Goal: Communication & Community: Ask a question

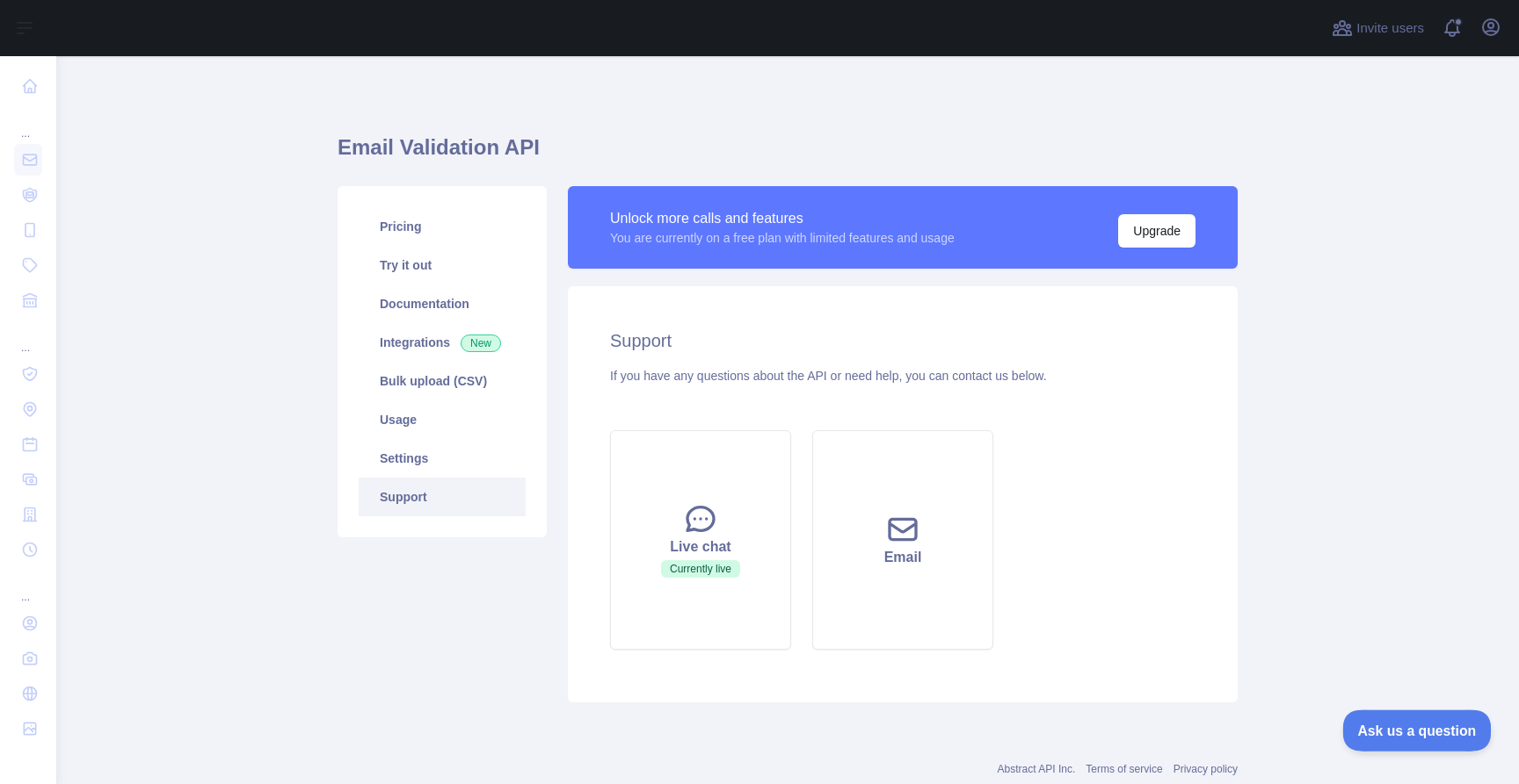
click at [1384, 726] on span "Ask us a question" at bounding box center [1408, 728] width 131 height 12
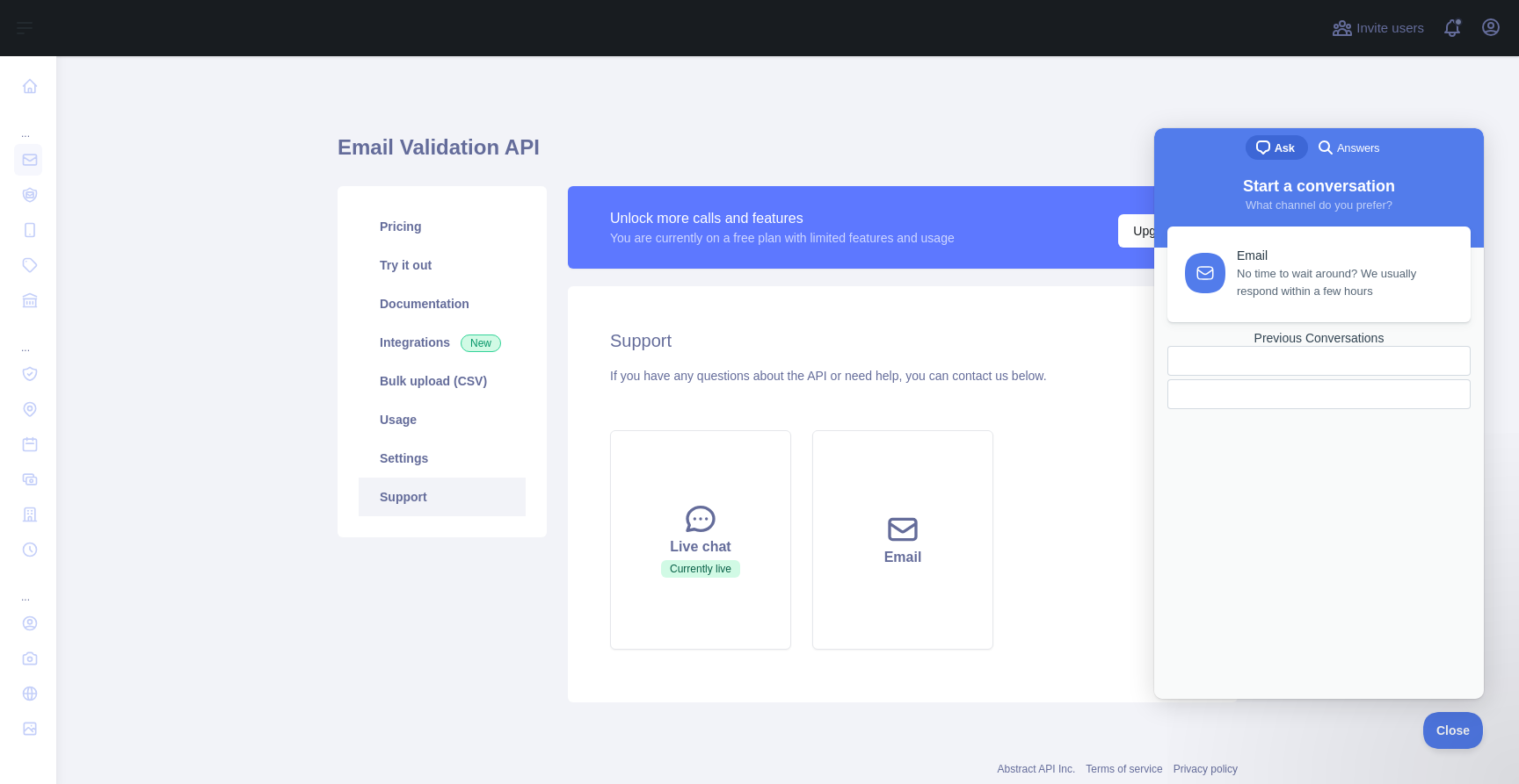
click at [1258, 303] on link "Email No time to wait around? We usually respond within a few hours" at bounding box center [1318, 275] width 304 height 96
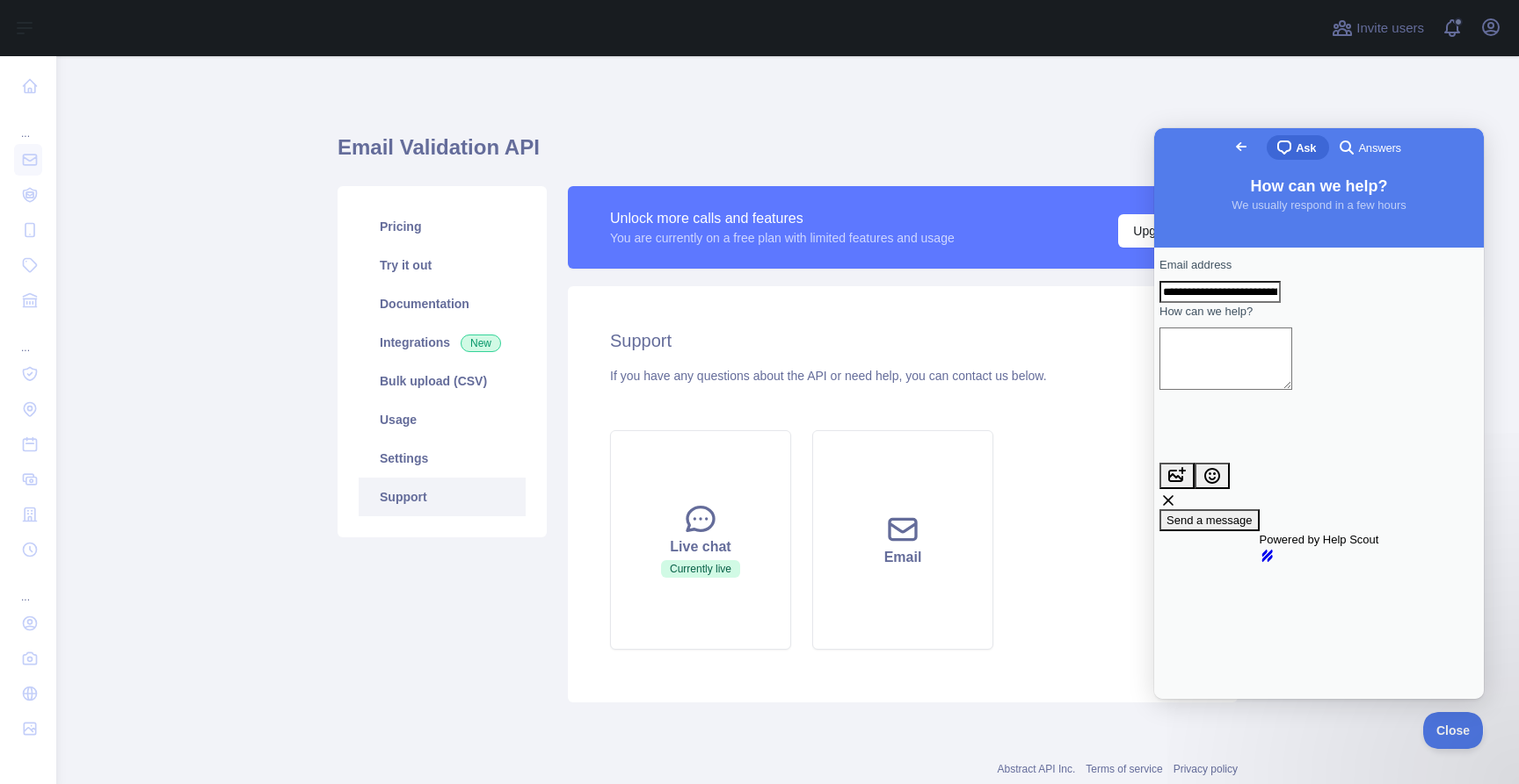
click at [1230, 146] on span "Go back" at bounding box center [1240, 146] width 21 height 21
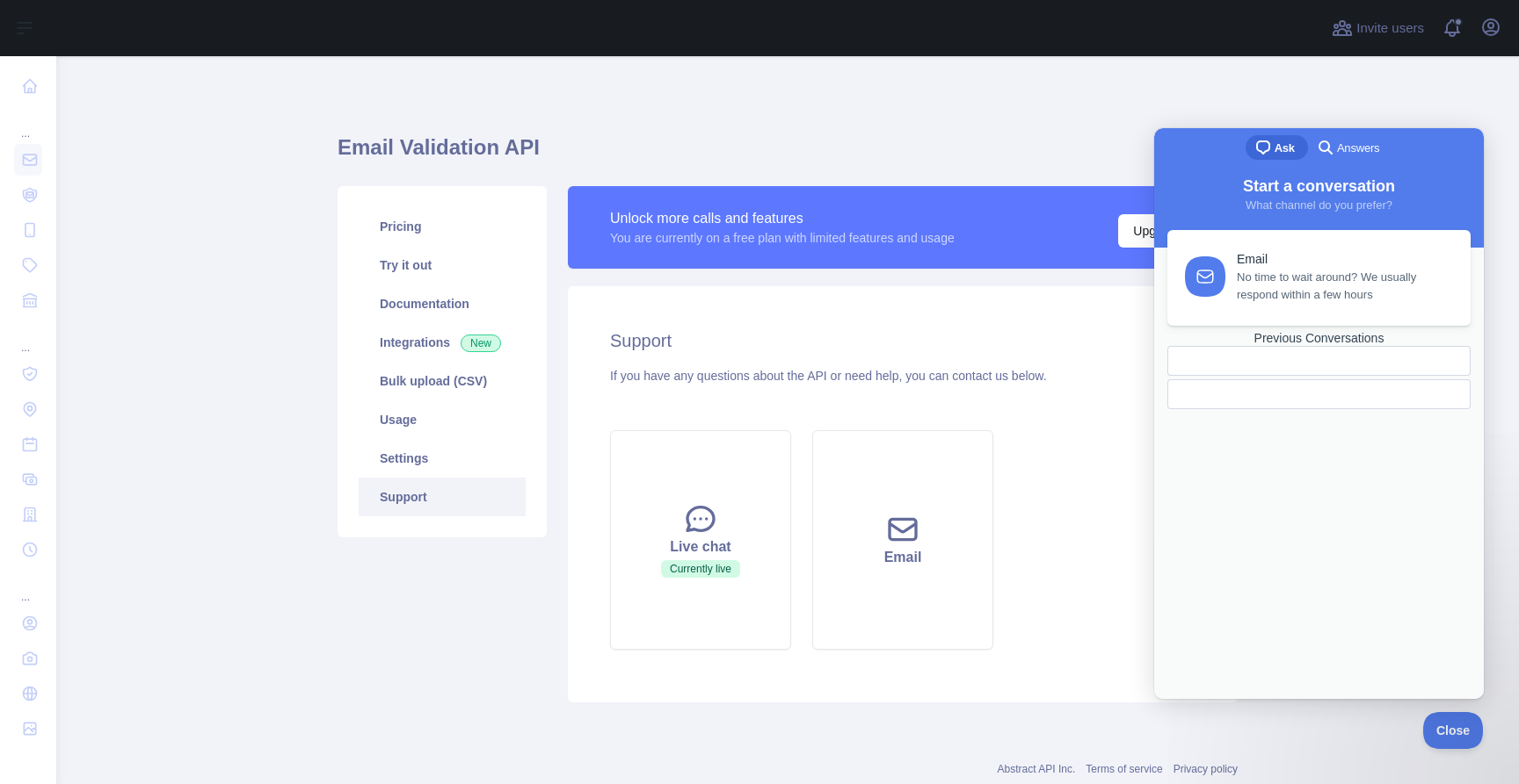
click at [1346, 153] on span "Answers" at bounding box center [1358, 148] width 42 height 18
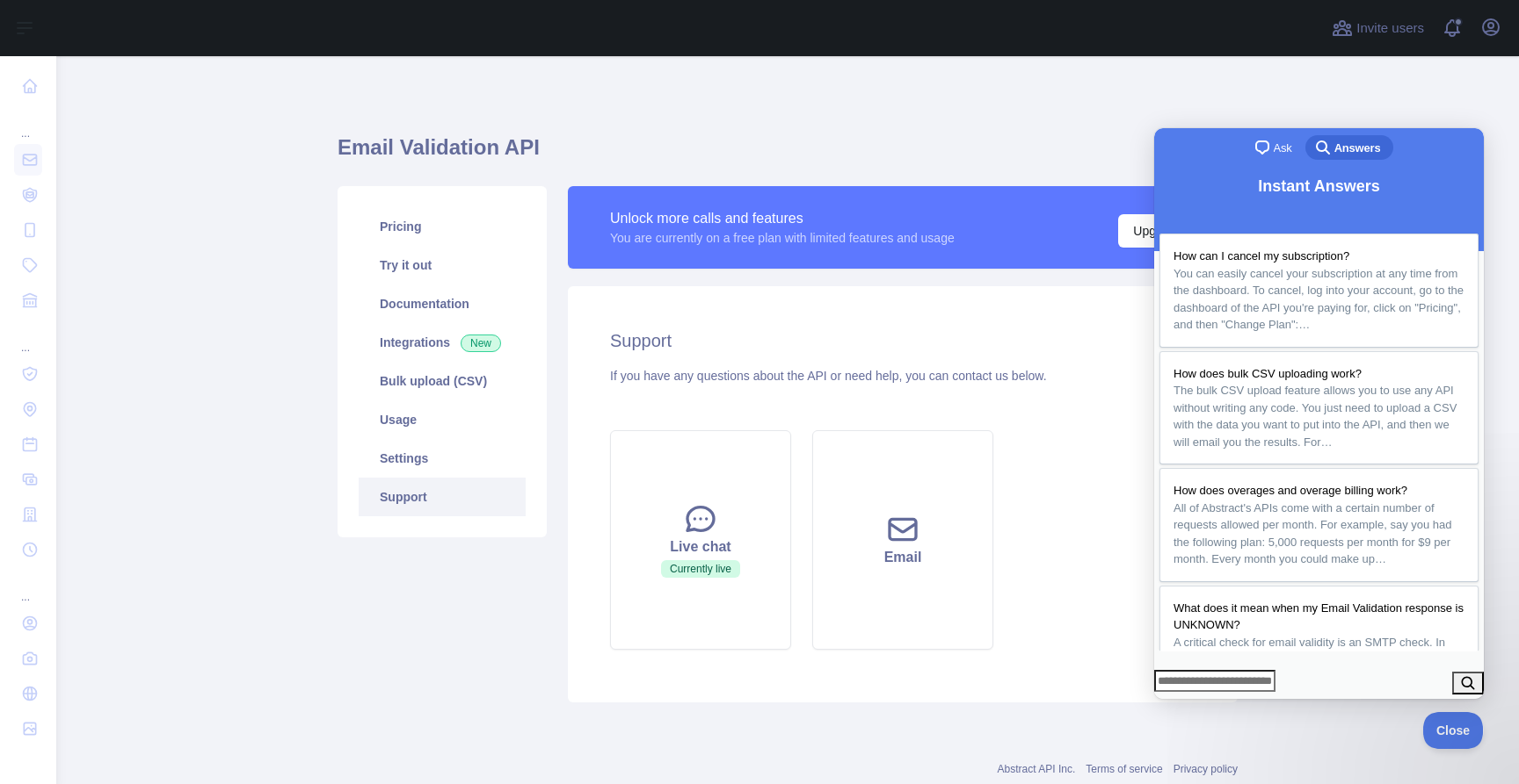
click at [1269, 153] on span "chat-square" at bounding box center [1261, 147] width 21 height 21
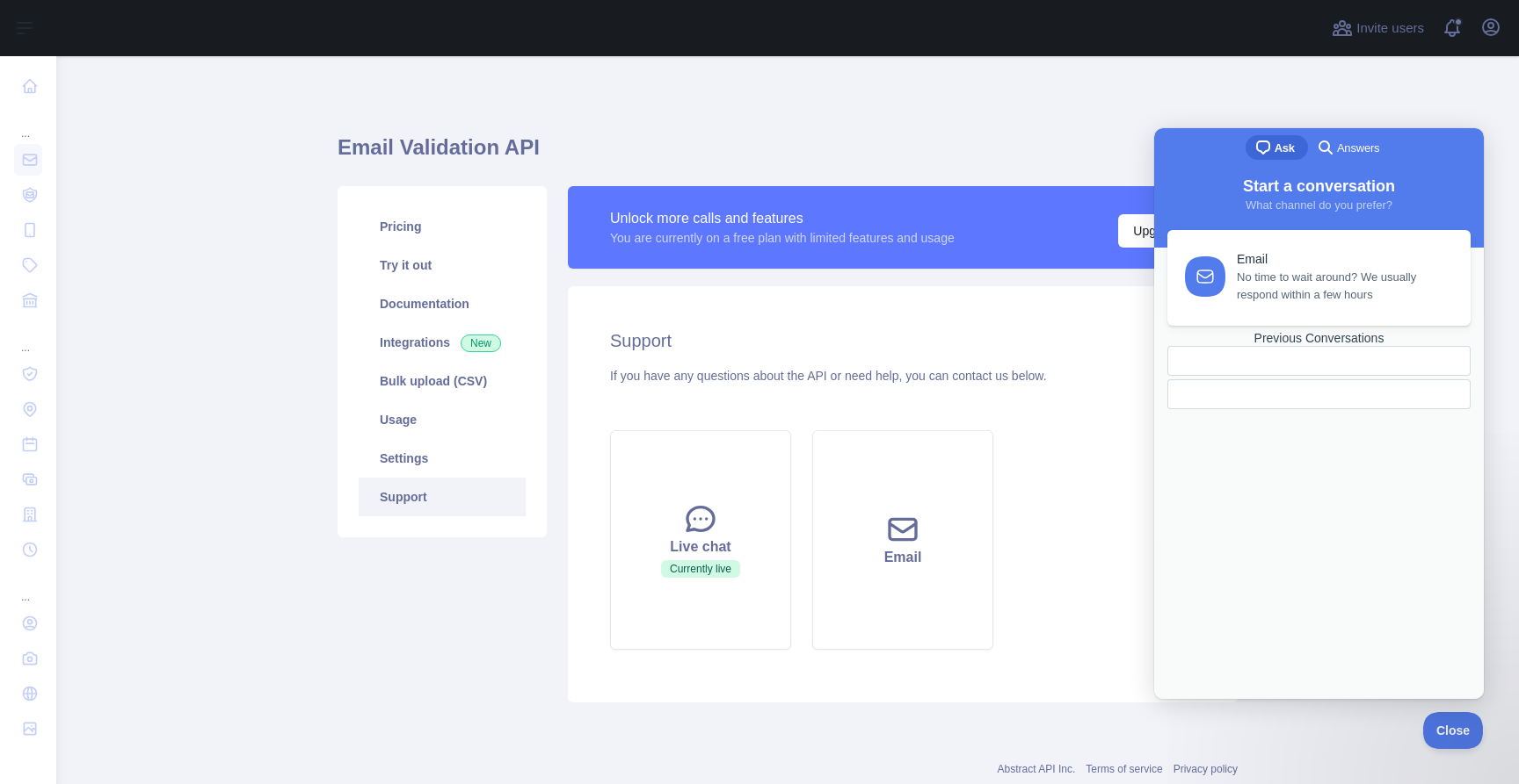
click at [1283, 346] on div "Previous Conversations" at bounding box center [1318, 338] width 304 height 15
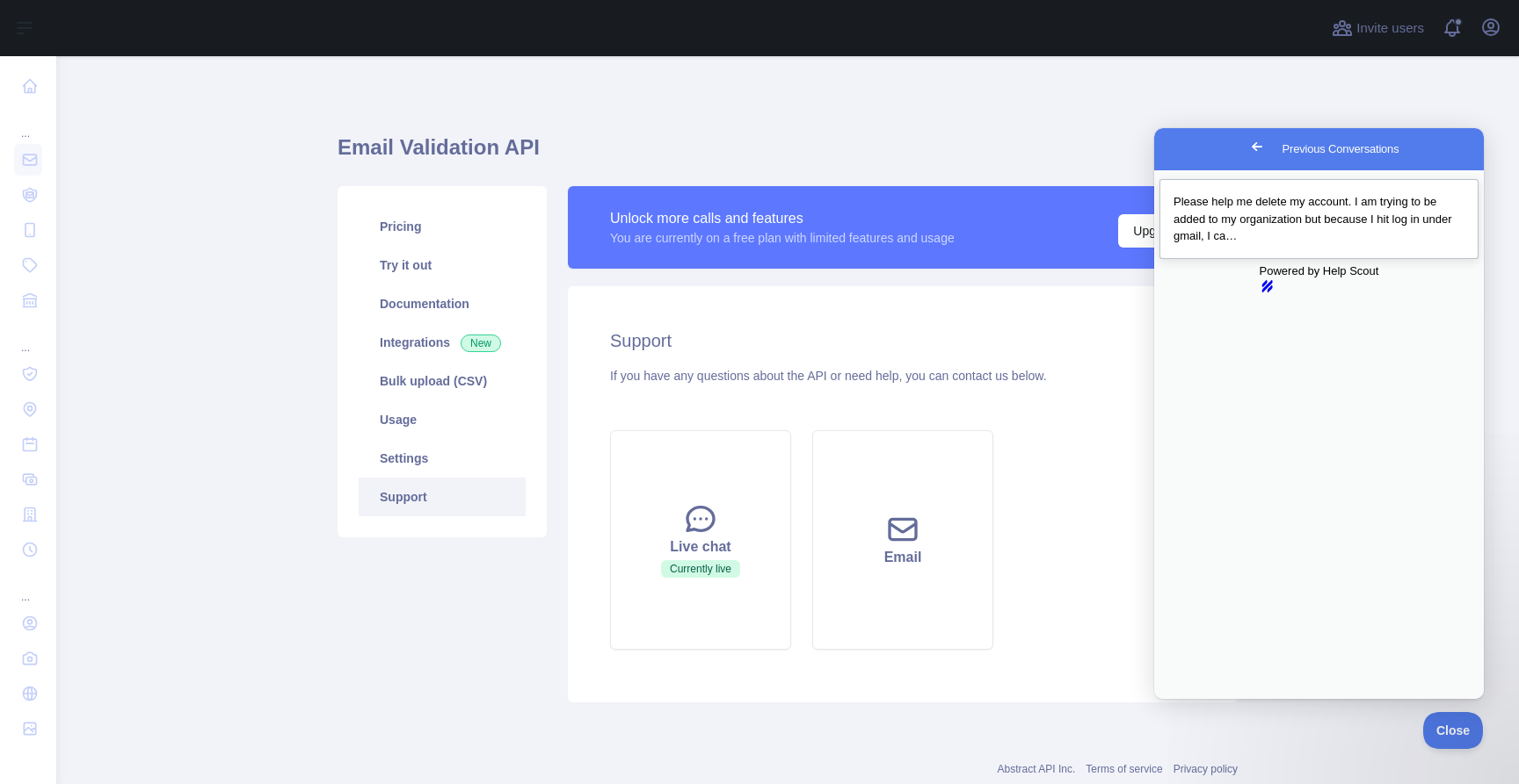
click at [1271, 245] on div "Previous Conversations" at bounding box center [1319, 245] width 291 height 0
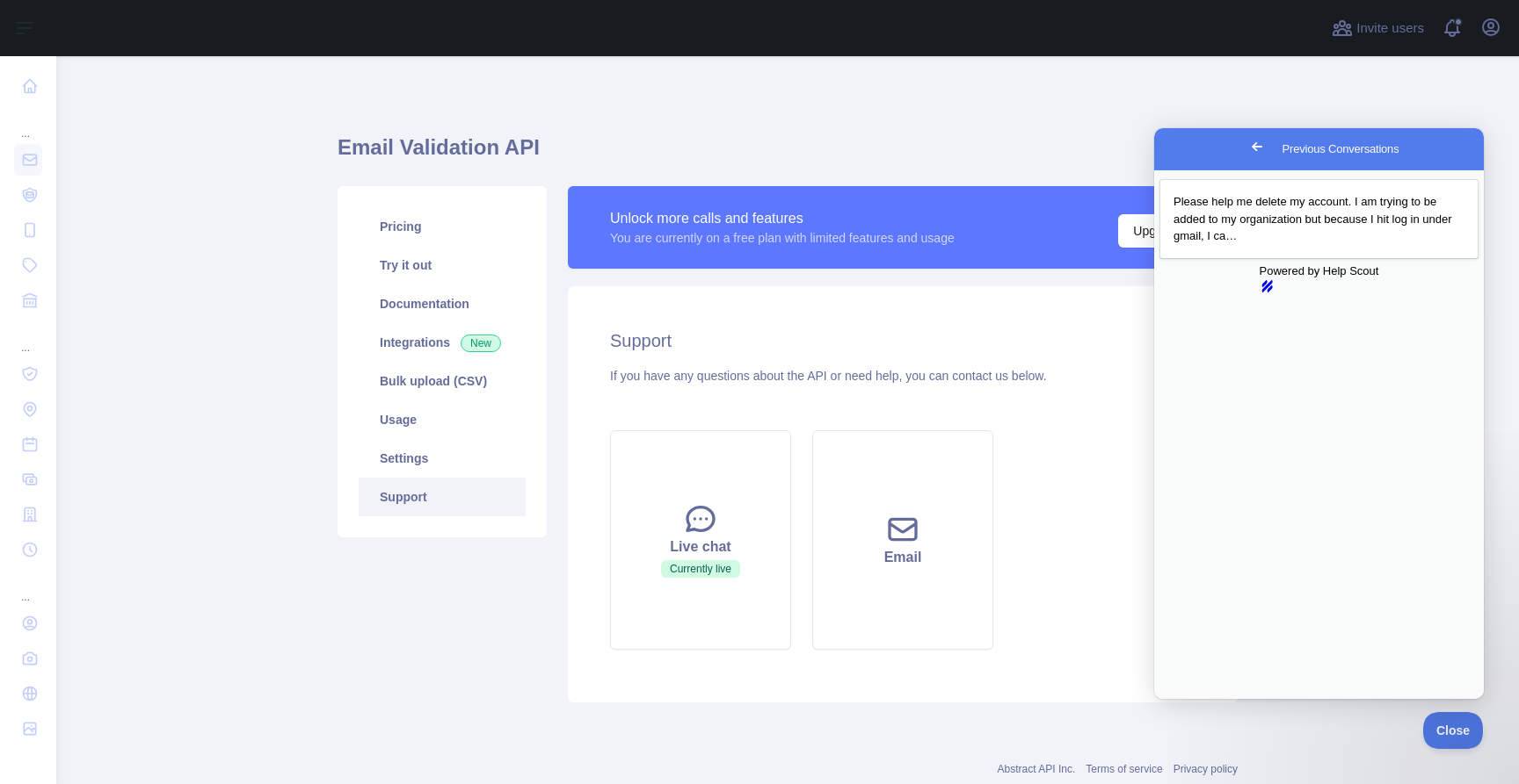
click at [768, 155] on h1 "Email Validation API" at bounding box center [787, 154] width 900 height 42
